Goal: Task Accomplishment & Management: Manage account settings

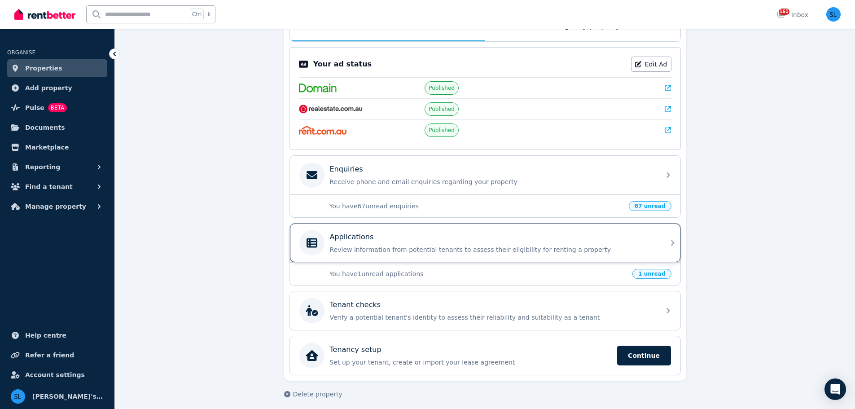
scroll to position [170, 0]
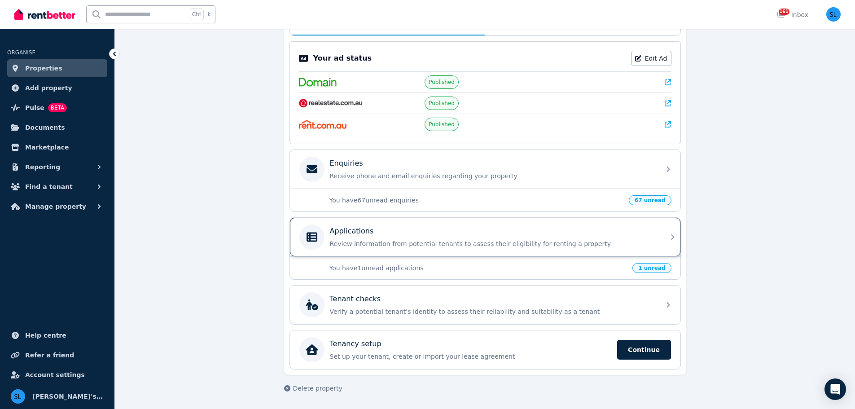
click at [433, 223] on div "Applications Review information from potential tenants to assess their eligibil…" at bounding box center [485, 237] width 391 height 39
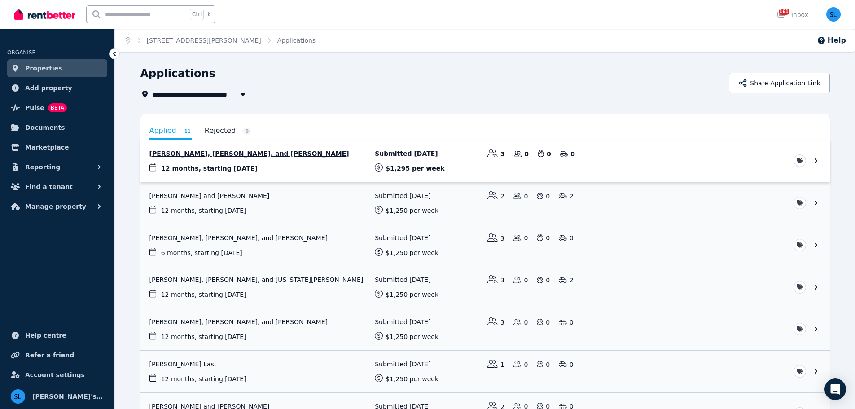
click at [261, 153] on link "View application: George Hyslop, Hamish Chatterley, and Harry Chisholm" at bounding box center [486, 161] width 690 height 42
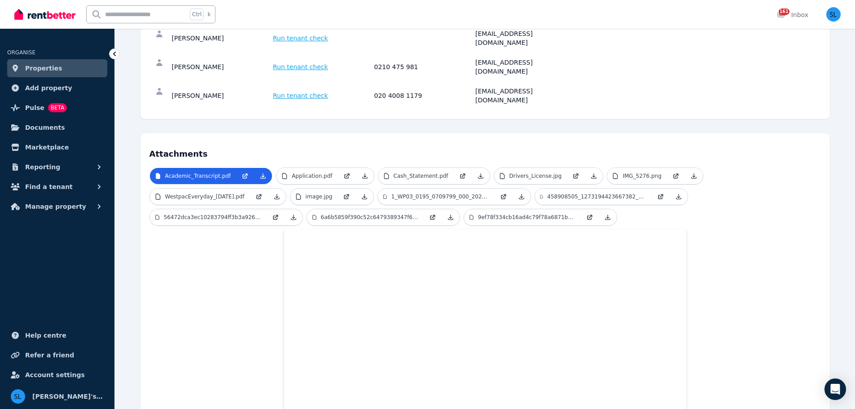
scroll to position [128, 0]
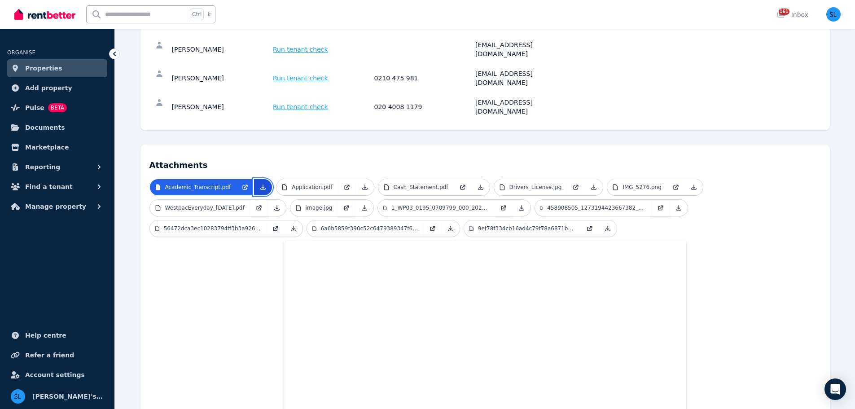
click at [260, 184] on icon at bounding box center [263, 187] width 7 height 7
click at [356, 179] on link at bounding box center [365, 187] width 18 height 16
click at [362, 184] on icon at bounding box center [365, 187] width 7 height 7
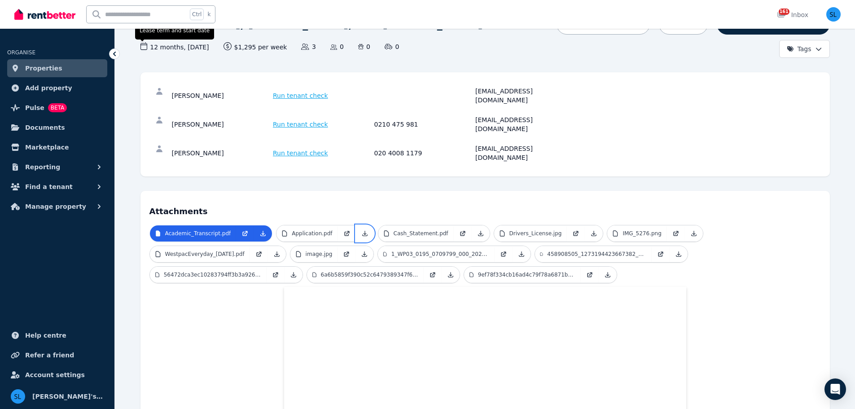
scroll to position [73, 0]
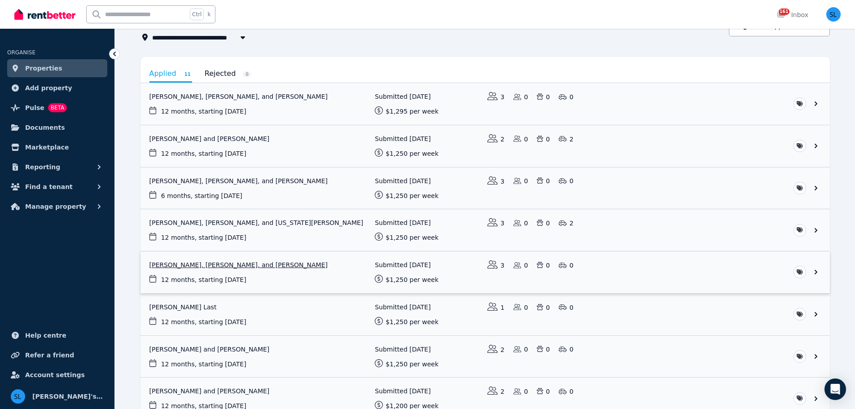
scroll to position [59, 0]
click at [251, 263] on link "View application: Nicholas Shearer, Cameron Lavis, and Joel Wilson" at bounding box center [486, 271] width 690 height 42
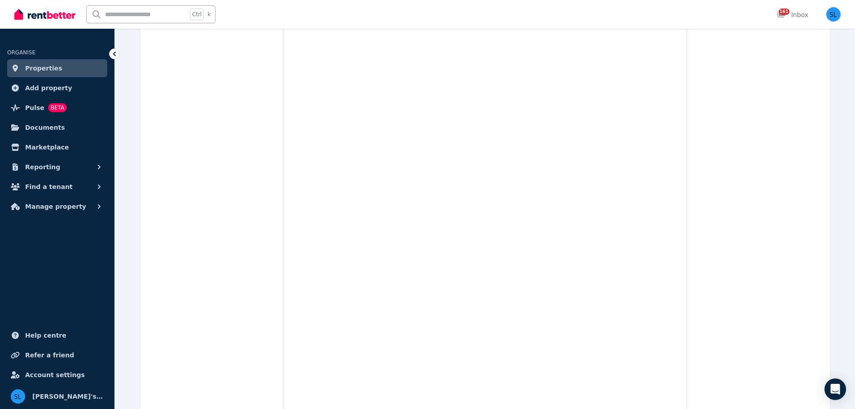
scroll to position [5511, 0]
